Goal: Navigation & Orientation: Understand site structure

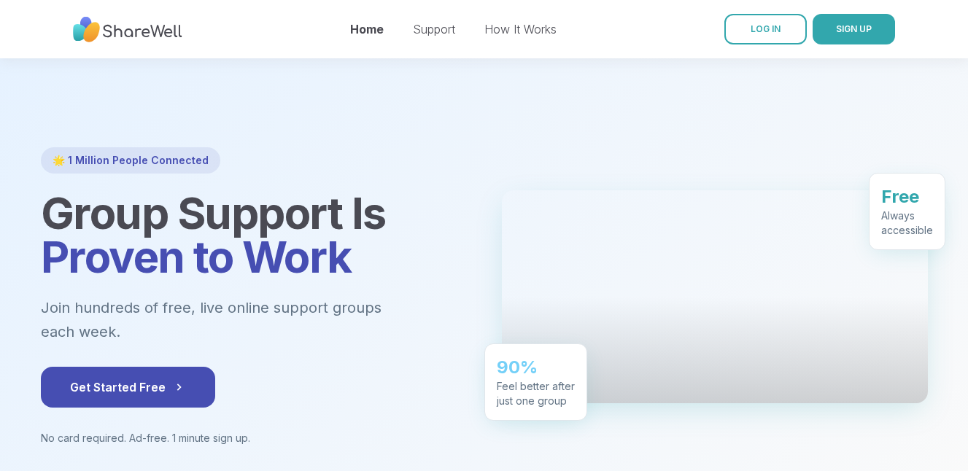
scroll to position [146, 0]
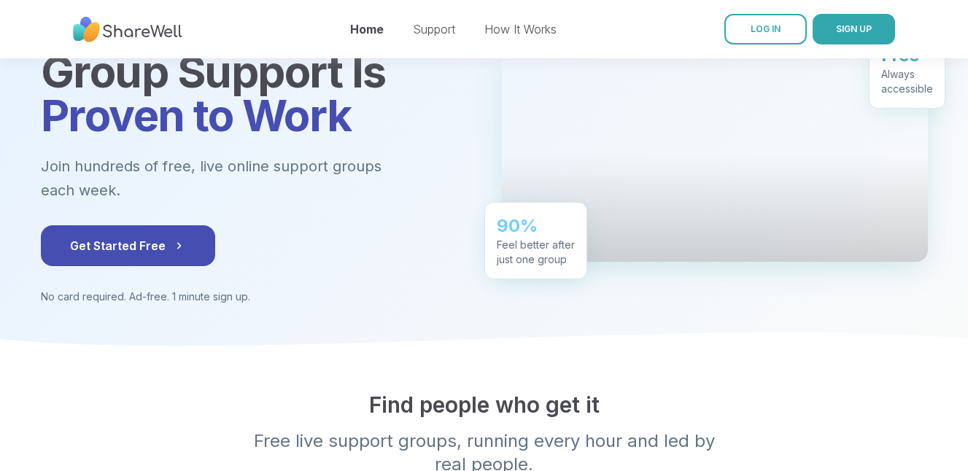
click at [379, 162] on p "Join hundreds of free, live online support groups each week." at bounding box center [251, 178] width 420 height 47
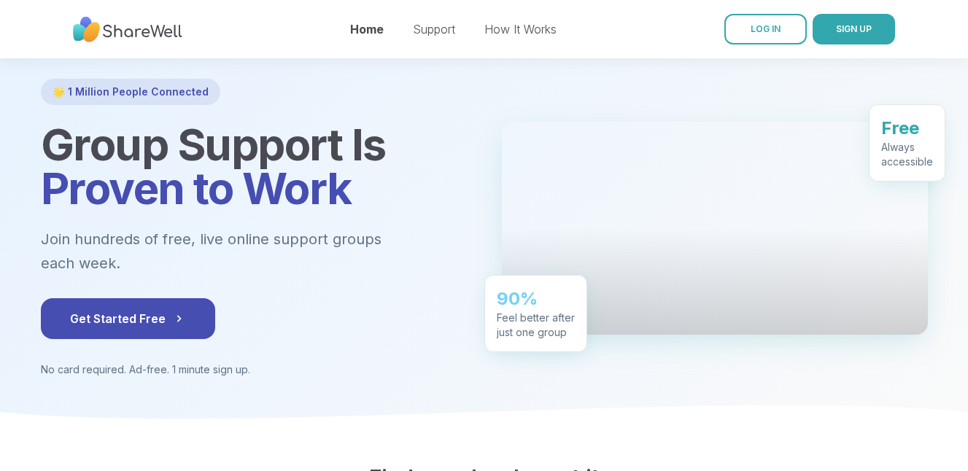
scroll to position [0, 0]
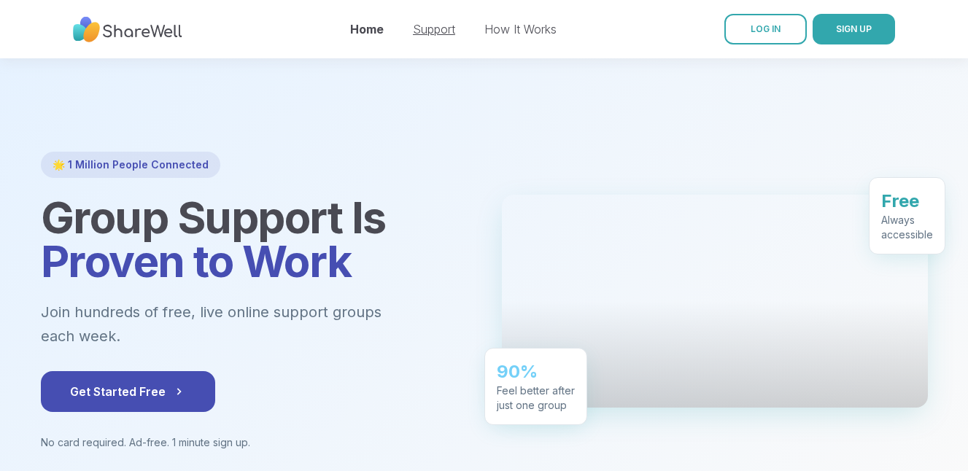
click at [423, 31] on link "Support" at bounding box center [434, 29] width 42 height 15
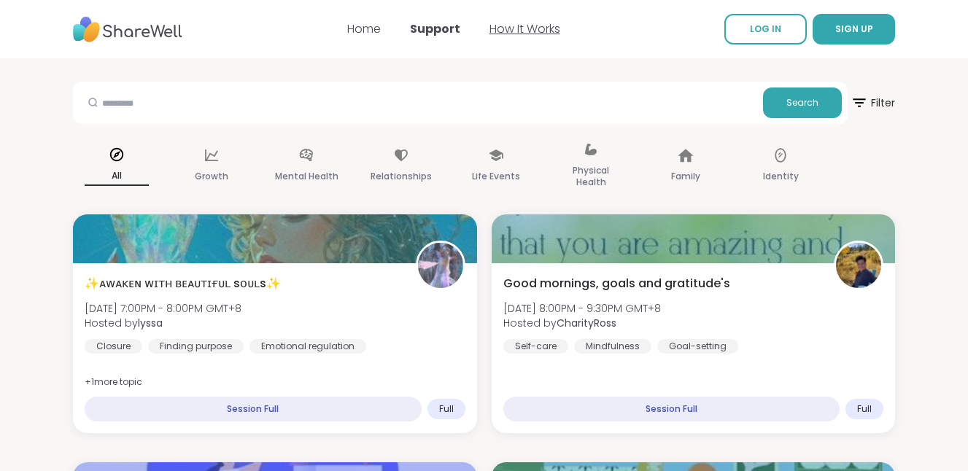
click at [522, 29] on link "How It Works" at bounding box center [525, 28] width 71 height 17
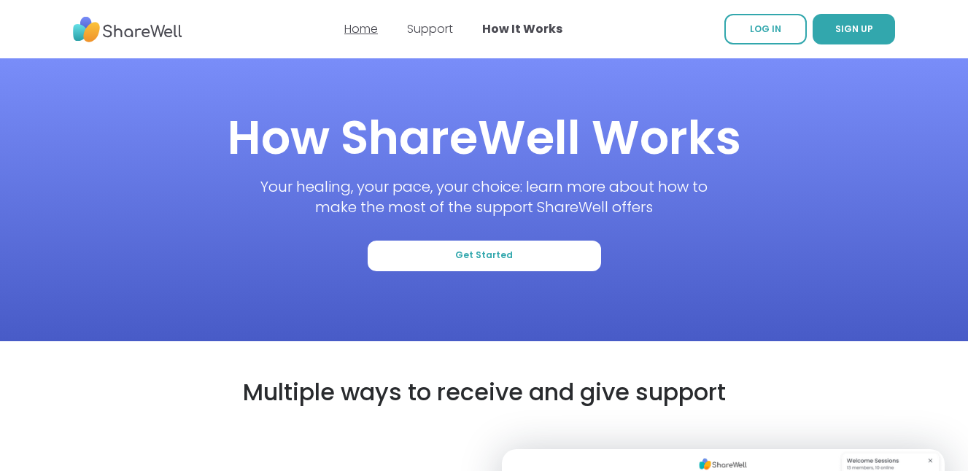
click at [374, 31] on link "Home" at bounding box center [361, 28] width 34 height 17
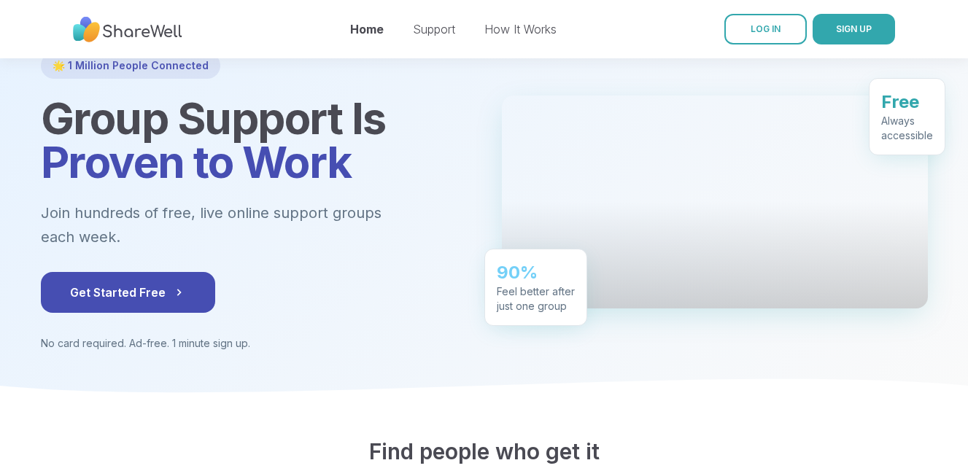
scroll to position [73, 0]
